Goal: Browse casually: Explore the website without a specific task or goal

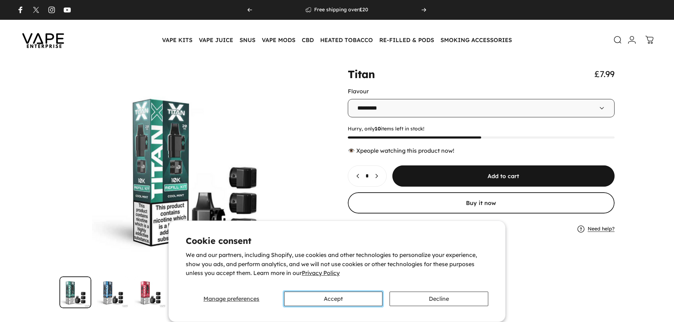
click at [327, 303] on button "Accept" at bounding box center [333, 299] width 98 height 14
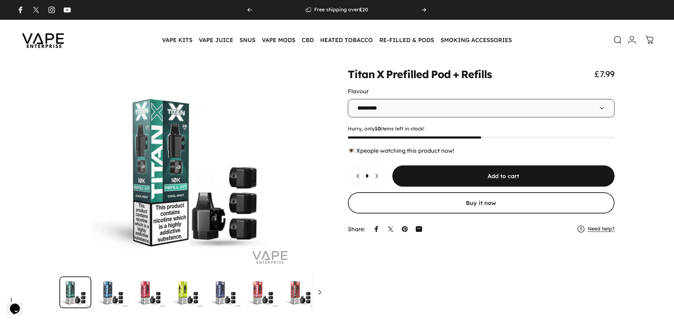
click at [37, 38] on img at bounding box center [43, 39] width 64 height 33
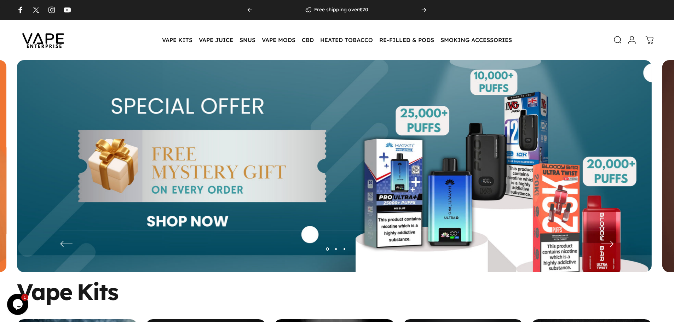
click at [337, 113] on img at bounding box center [334, 171] width 634 height 223
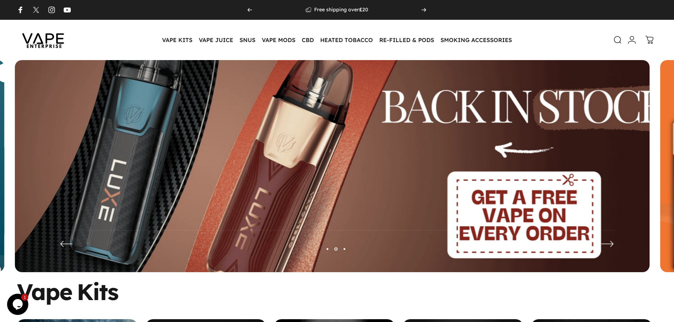
click at [355, 140] on img at bounding box center [332, 172] width 824 height 290
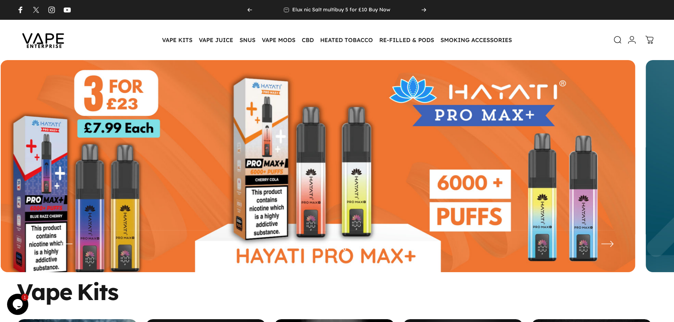
click at [180, 183] on img at bounding box center [318, 171] width 634 height 223
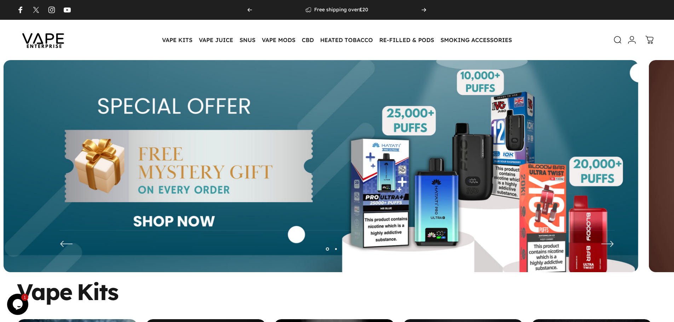
click at [292, 198] on img at bounding box center [321, 171] width 634 height 223
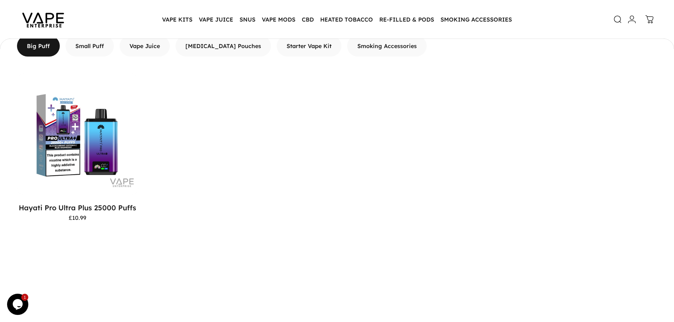
scroll to position [458, 0]
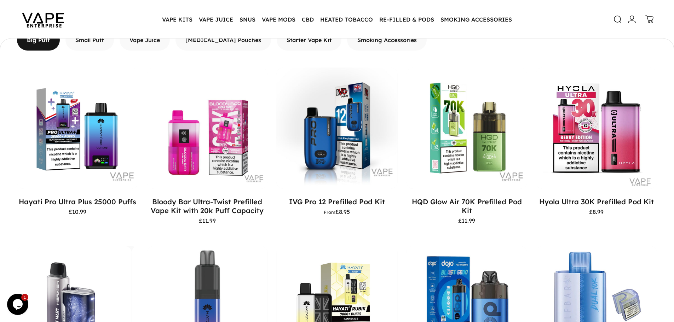
click at [14, 305] on icon "$i18n('chat', 'chat_widget')" at bounding box center [18, 304] width 10 height 11
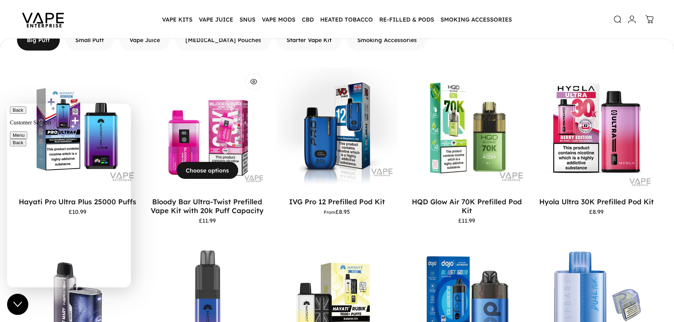
click at [217, 227] on div "Bloody Bar Ultra-Twist Prefilled Vape Kit with 20k Puff Capacity £11.99" at bounding box center [207, 213] width 121 height 49
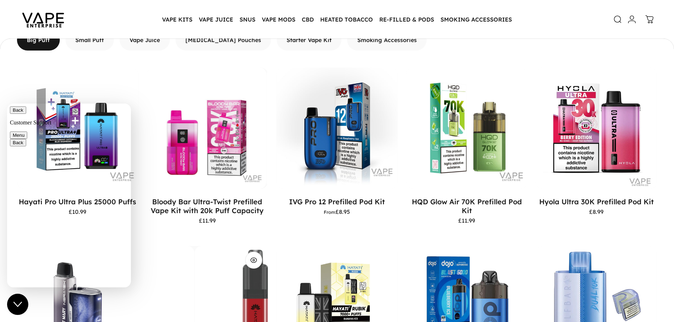
click at [73, 261] on div "Hayati Pro Max plus 6000 Puffs" at bounding box center [12, 306] width 121 height 121
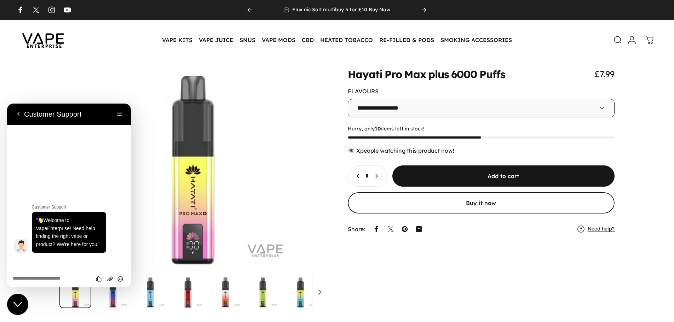
click at [45, 39] on img at bounding box center [43, 39] width 64 height 33
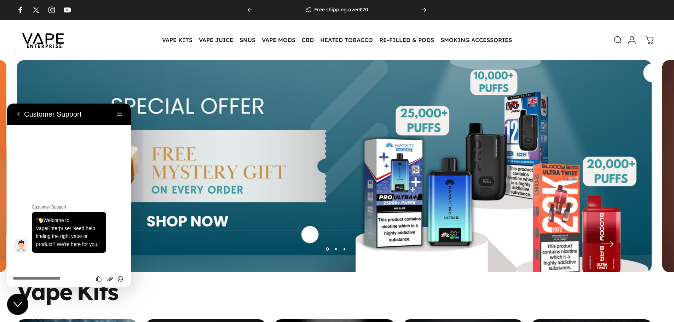
click at [151, 124] on img at bounding box center [334, 171] width 634 height 223
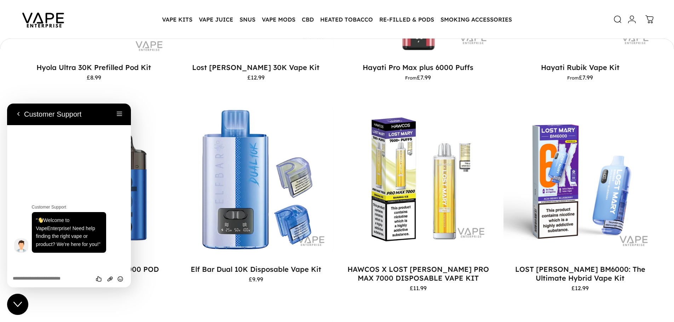
scroll to position [599, 0]
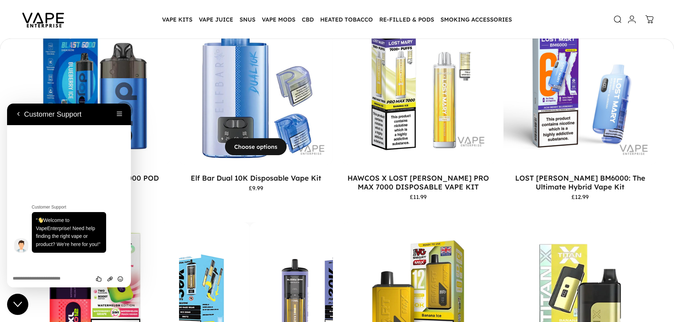
click at [223, 210] on div "View Choose options Elf Bar Dual 10K Disposable Vape Kit £9.99" at bounding box center [255, 113] width 153 height 202
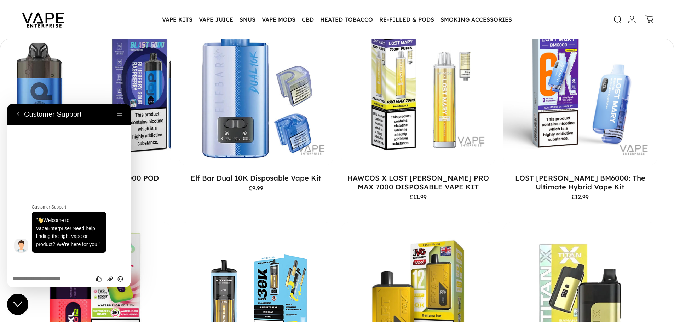
click at [17, 58] on img "VAPORESSO DOJO BLAST 6000 POD" at bounding box center [8, 88] width 153 height 153
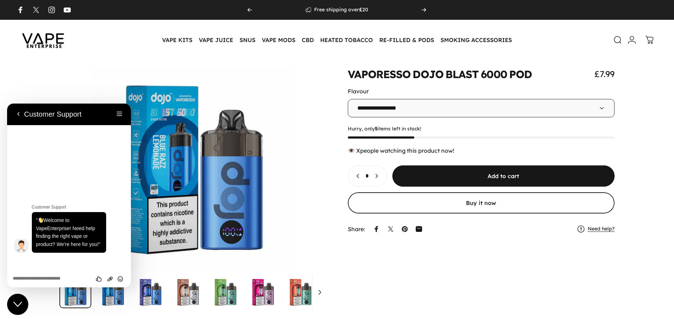
click at [56, 48] on img at bounding box center [43, 39] width 64 height 33
